Goal: Task Accomplishment & Management: Complete application form

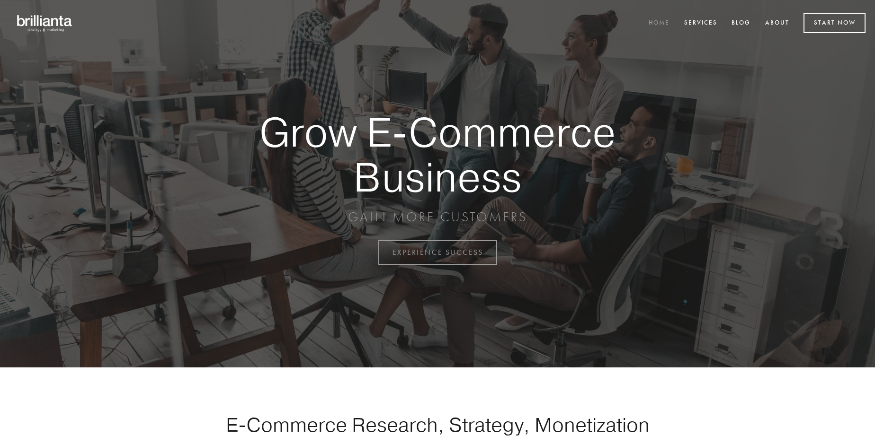
scroll to position [2481, 0]
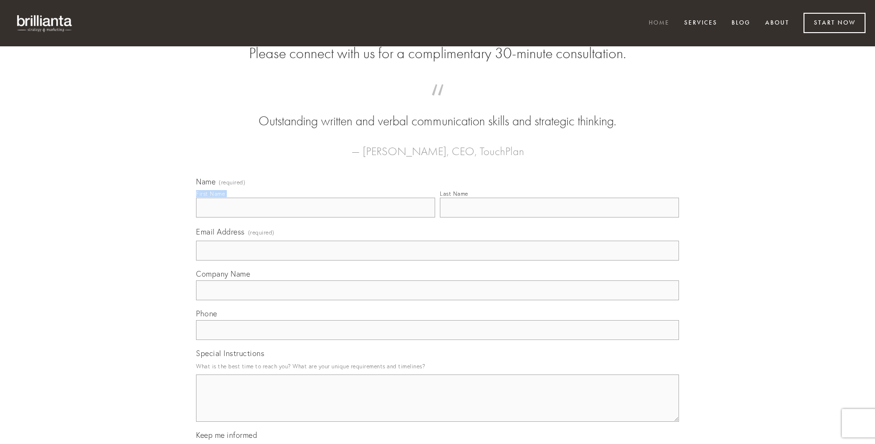
type input "[PERSON_NAME]"
click at [559, 218] on input "Last Name" at bounding box center [559, 208] width 239 height 20
type input "[PERSON_NAME]"
click at [437, 261] on input "Email Address (required)" at bounding box center [437, 251] width 483 height 20
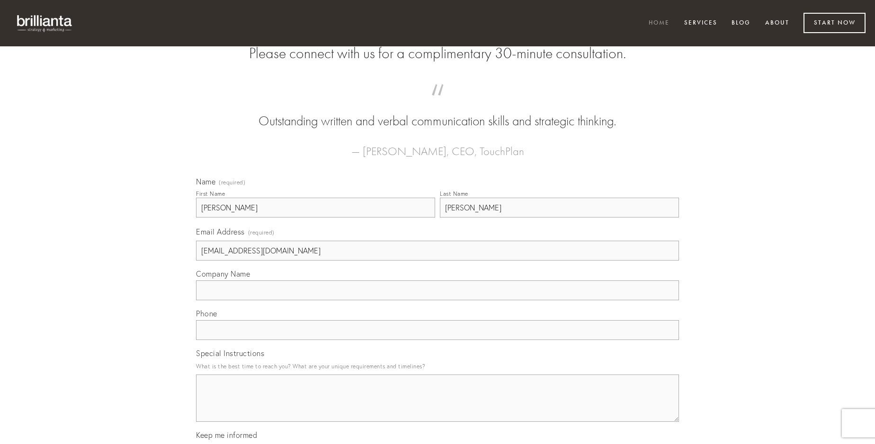
type input "[EMAIL_ADDRESS][DOMAIN_NAME]"
click at [437, 301] on input "Company Name" at bounding box center [437, 291] width 483 height 20
type input "contabesco"
click at [437, 340] on input "text" at bounding box center [437, 330] width 483 height 20
click at [437, 407] on textarea "Special Instructions" at bounding box center [437, 398] width 483 height 47
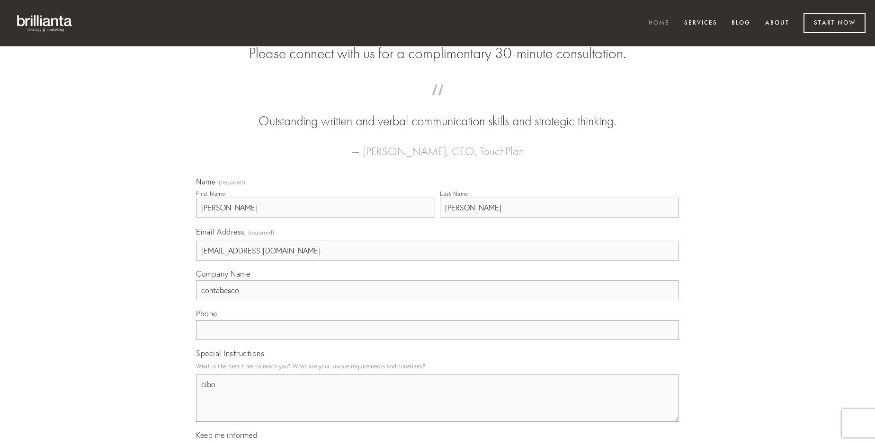
type textarea "cibo"
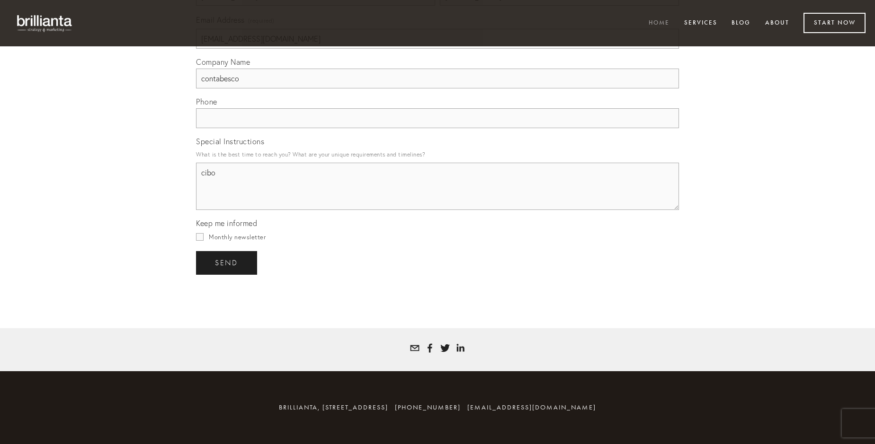
click at [227, 263] on span "send" at bounding box center [226, 263] width 23 height 9
